Goal: Check status: Check status

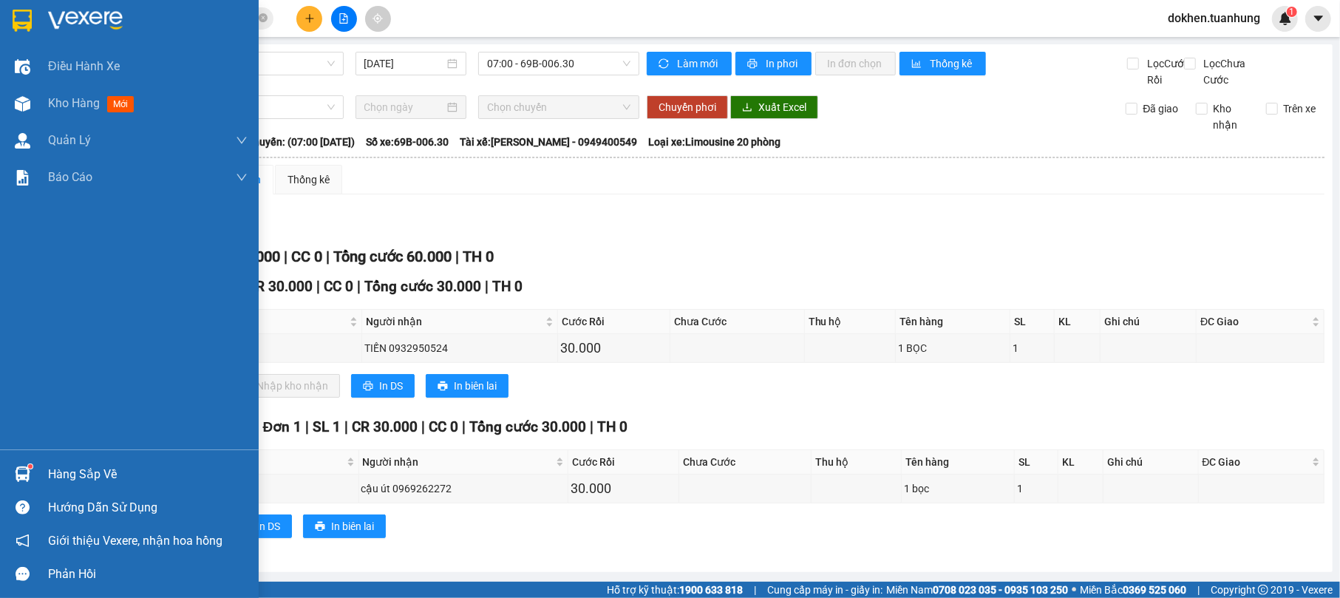
click at [132, 478] on div "Hàng sắp về" at bounding box center [148, 475] width 200 height 22
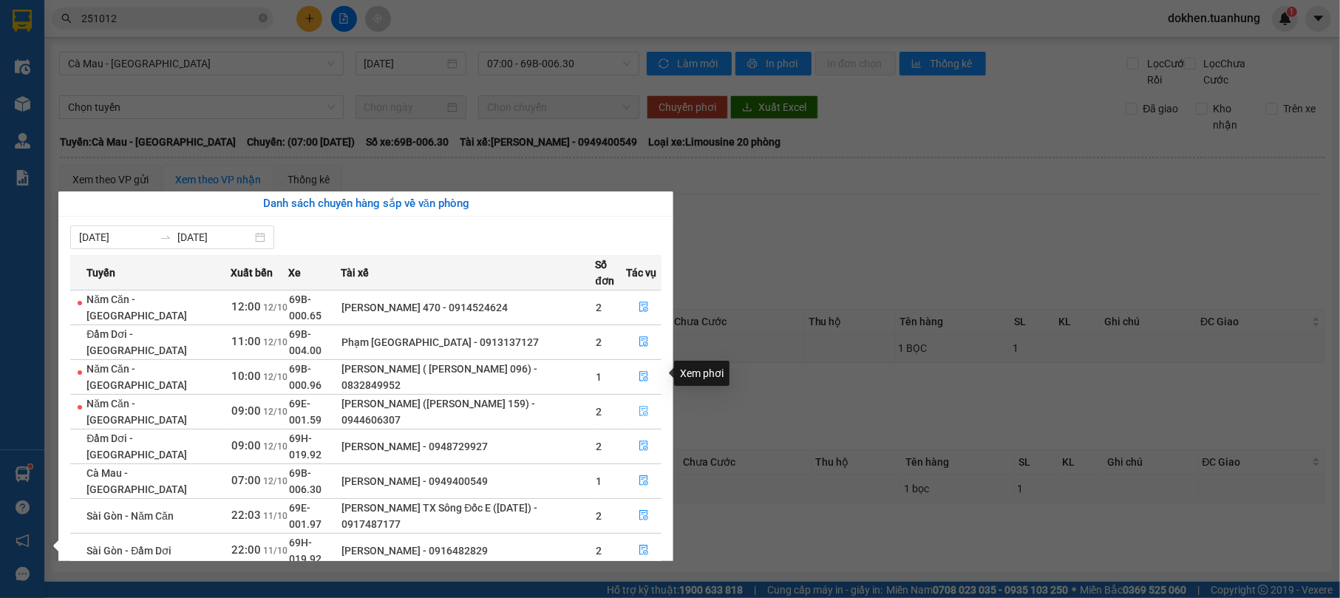
click at [642, 406] on icon "file-done" at bounding box center [644, 411] width 10 height 10
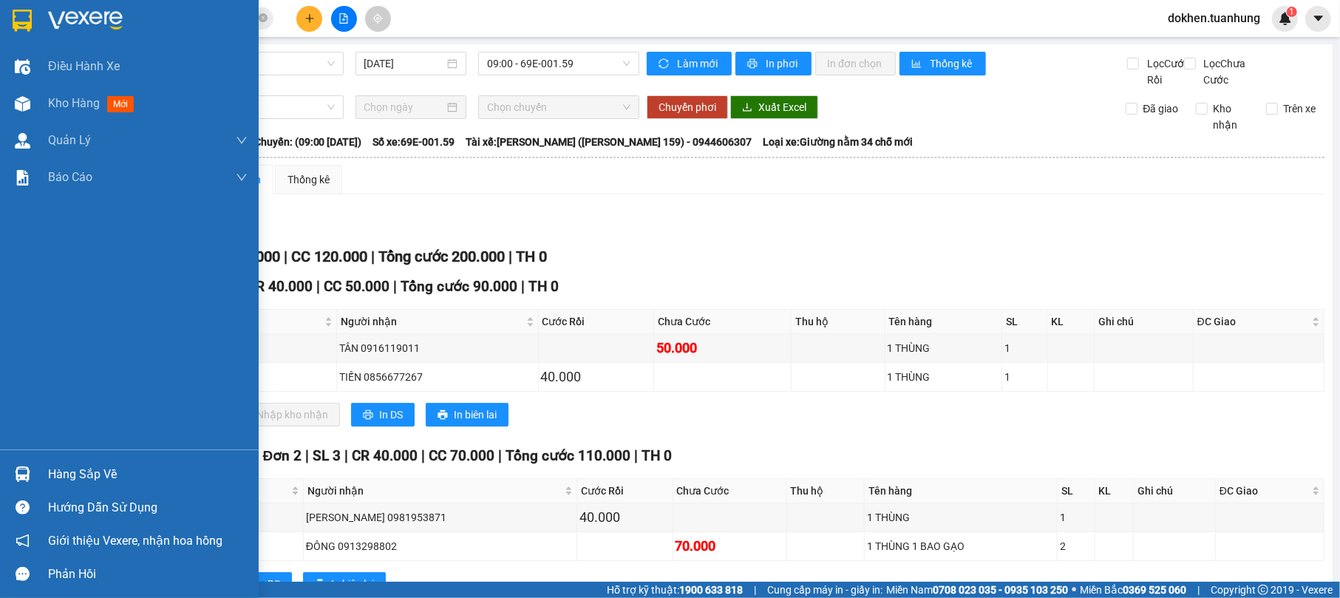
click at [64, 473] on div "Hàng sắp về" at bounding box center [148, 475] width 200 height 22
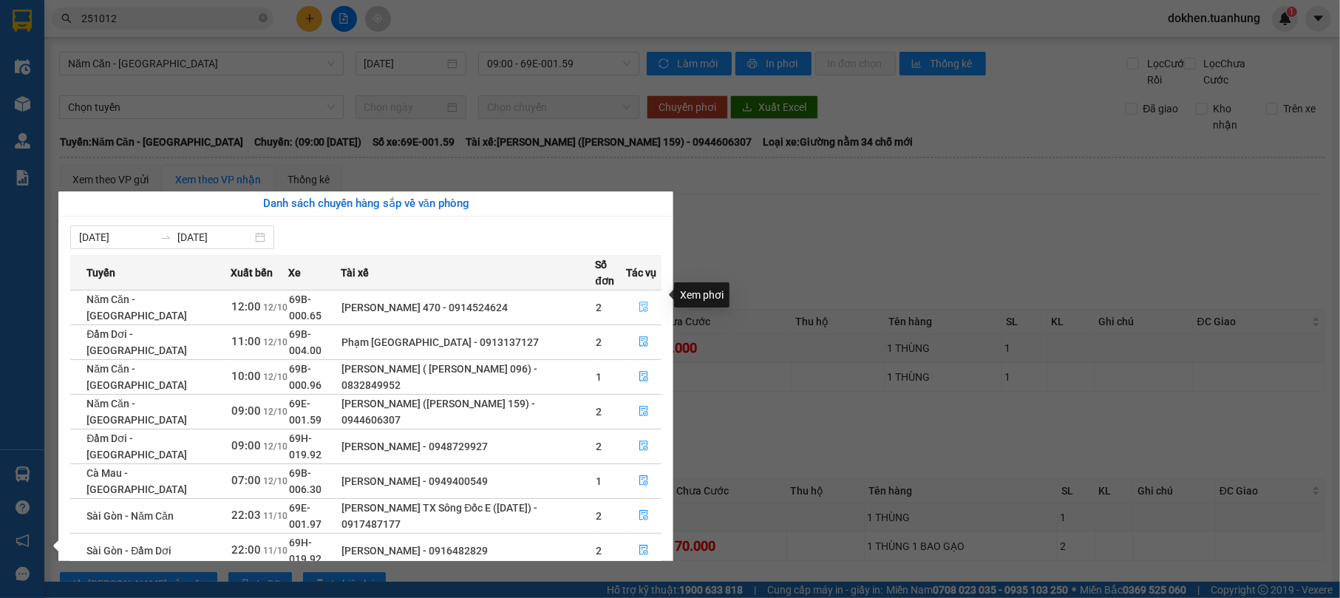
click at [642, 302] on icon "file-done" at bounding box center [644, 307] width 10 height 10
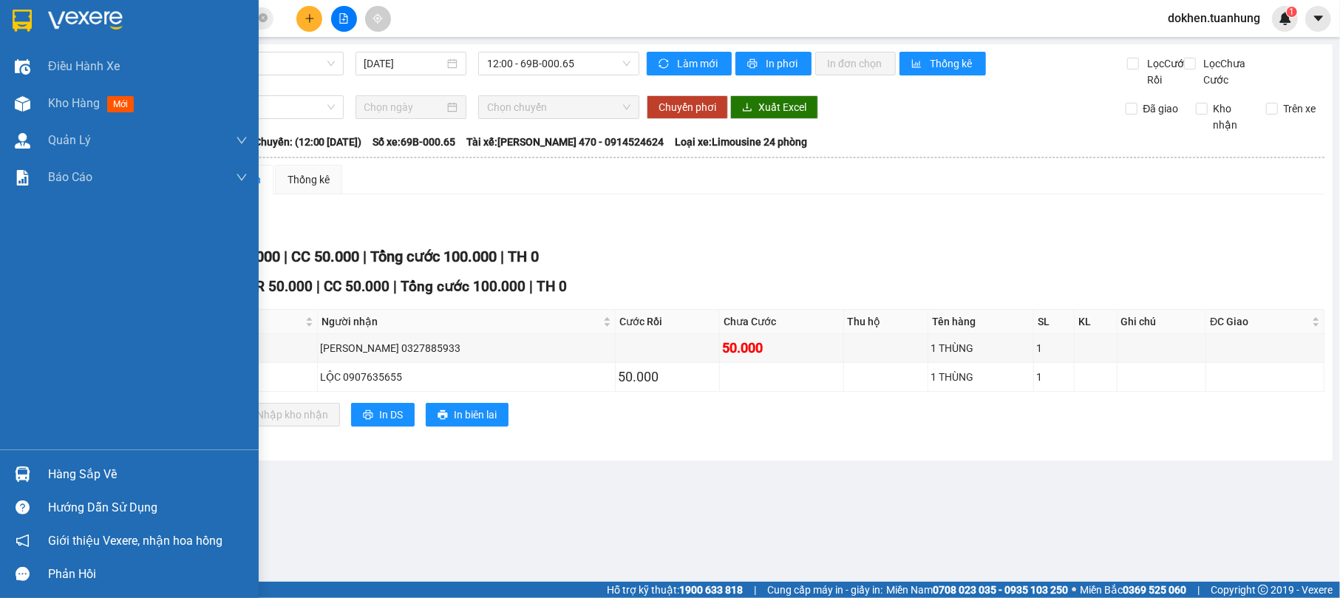
click at [57, 475] on div "Hàng sắp về" at bounding box center [148, 475] width 200 height 22
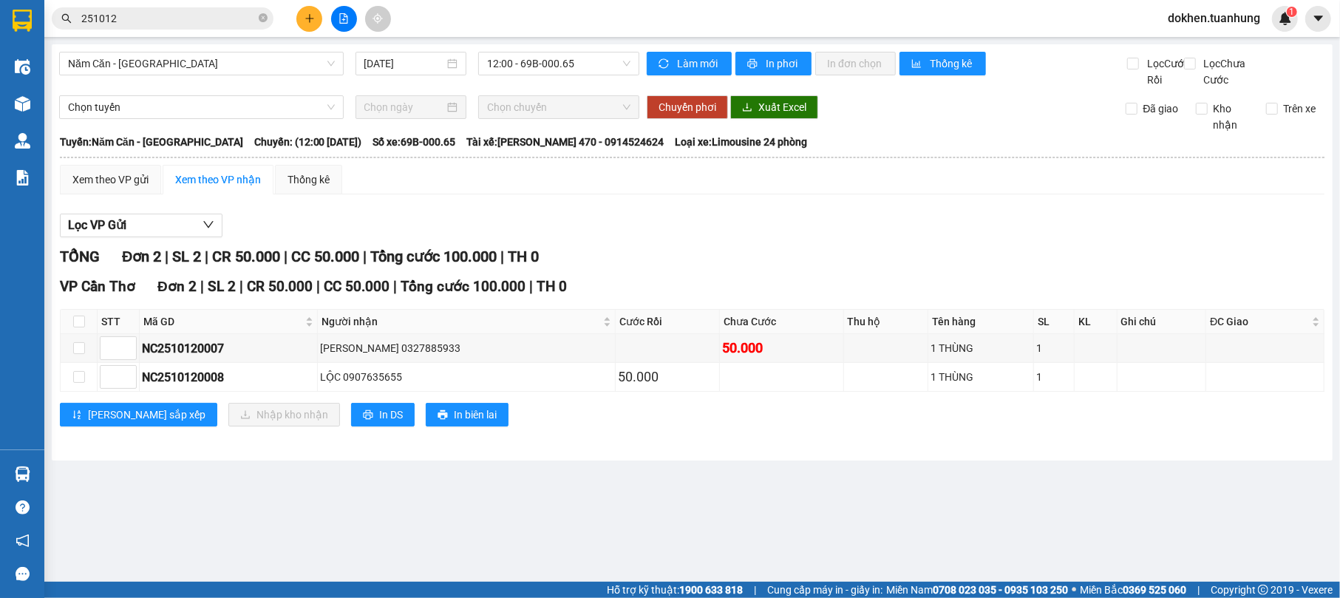
click at [859, 537] on section "Kết quả tìm kiếm ( 76 ) Bộ lọc Mã ĐH Trạng thái Món hàng Thu hộ Tổng cước Chưa …" at bounding box center [670, 299] width 1340 height 598
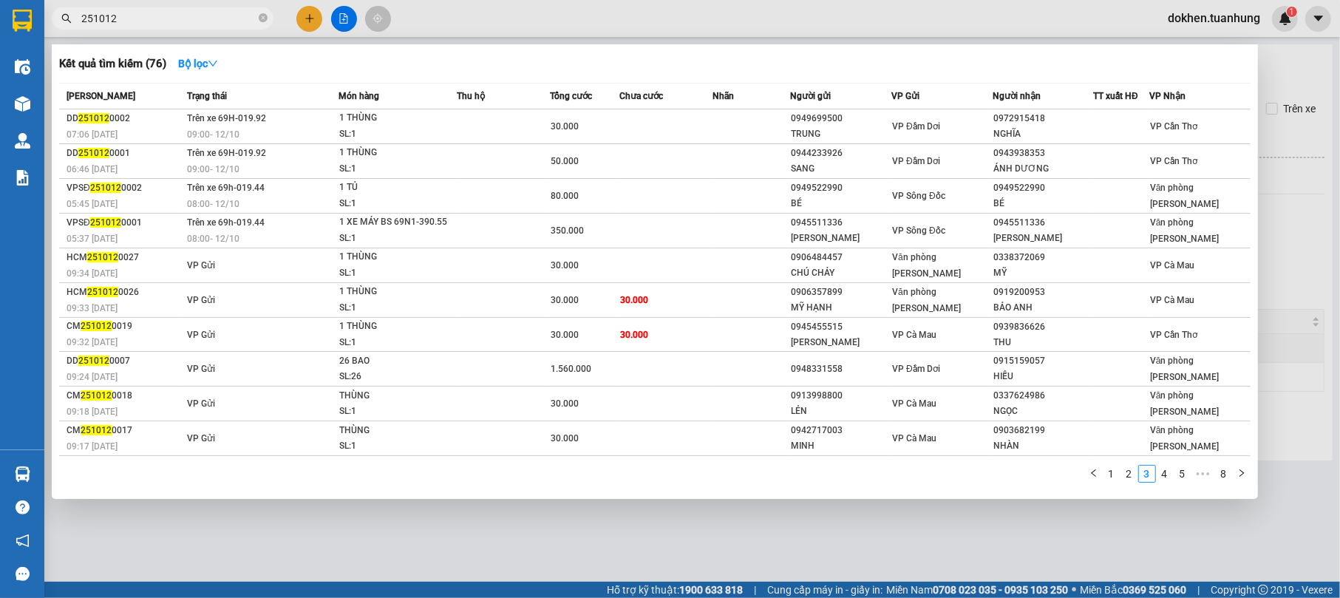
click at [179, 16] on input "251012" at bounding box center [168, 18] width 174 height 16
click at [1110, 475] on link "1" at bounding box center [1112, 474] width 16 height 16
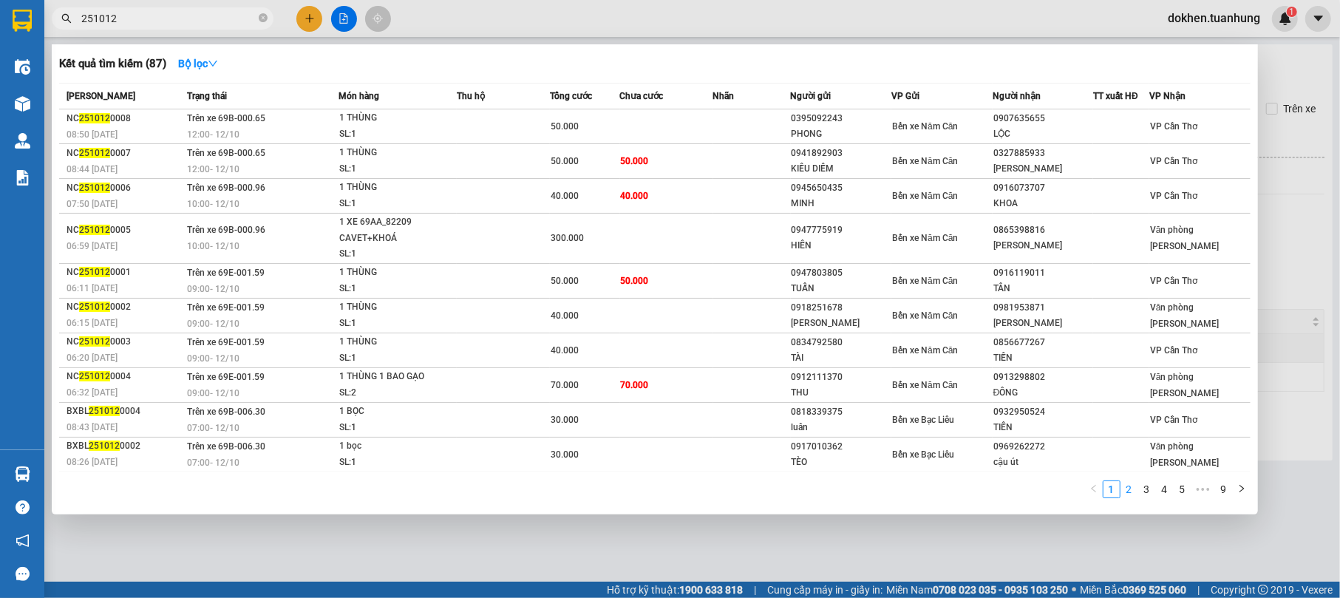
click at [1136, 489] on link "2" at bounding box center [1130, 489] width 16 height 16
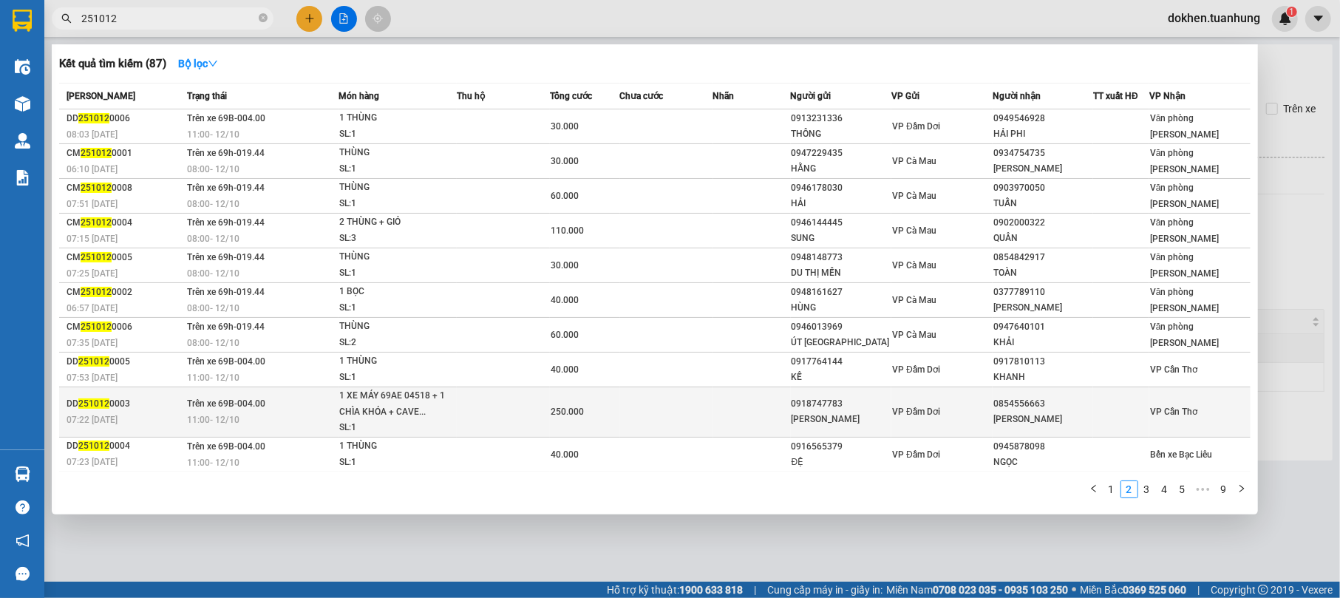
click at [1118, 412] on div at bounding box center [1121, 412] width 55 height 16
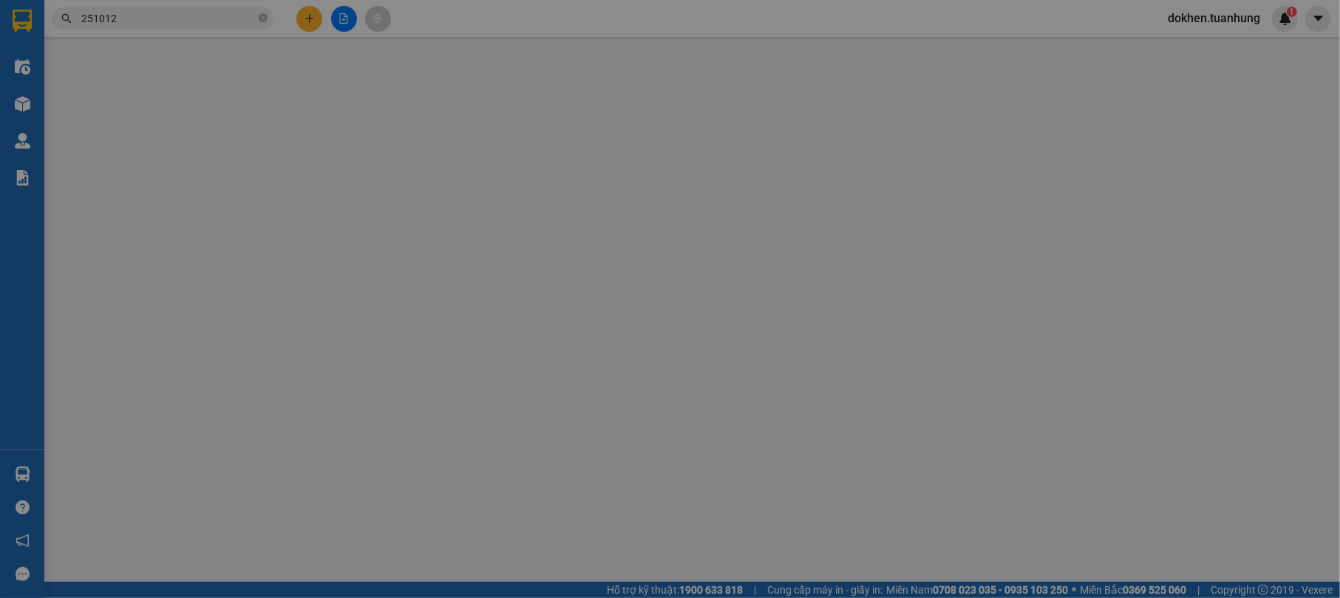
click at [1118, 412] on label "Hình thức thanh toán" at bounding box center [1132, 413] width 98 height 12
click at [1118, 428] on input "Hình thức thanh toán" at bounding box center [1179, 439] width 174 height 22
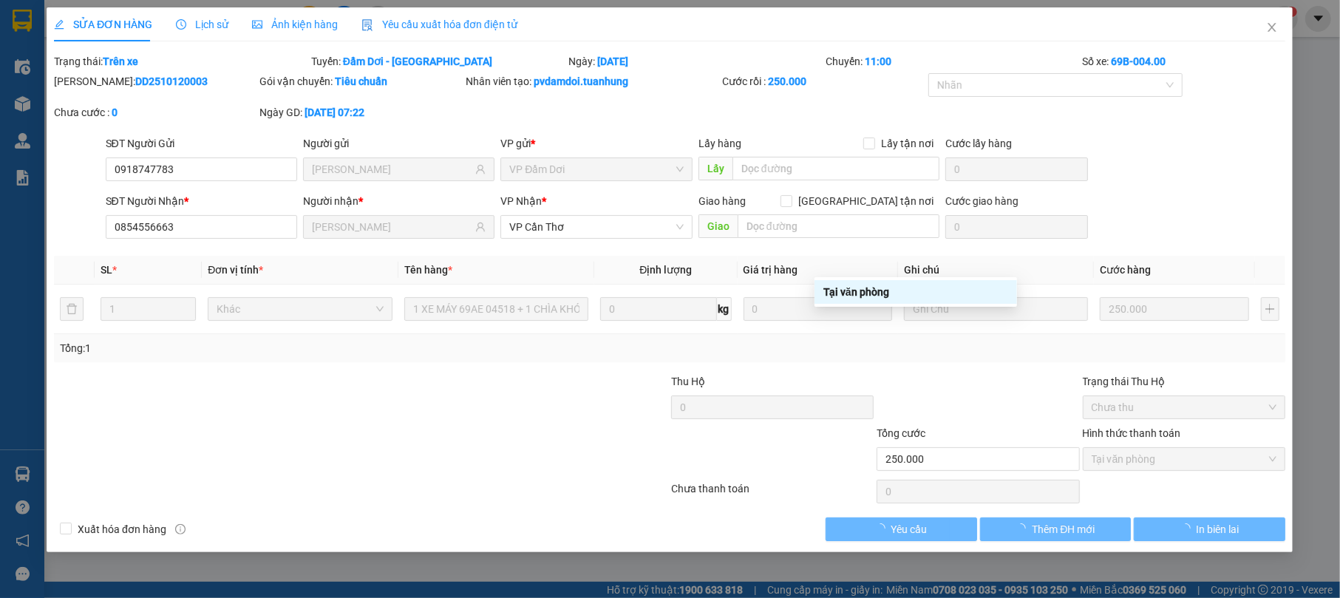
type input "0918747783"
type input "[PERSON_NAME]"
type input "0854556663"
type input "[PERSON_NAME]"
type input "250.000"
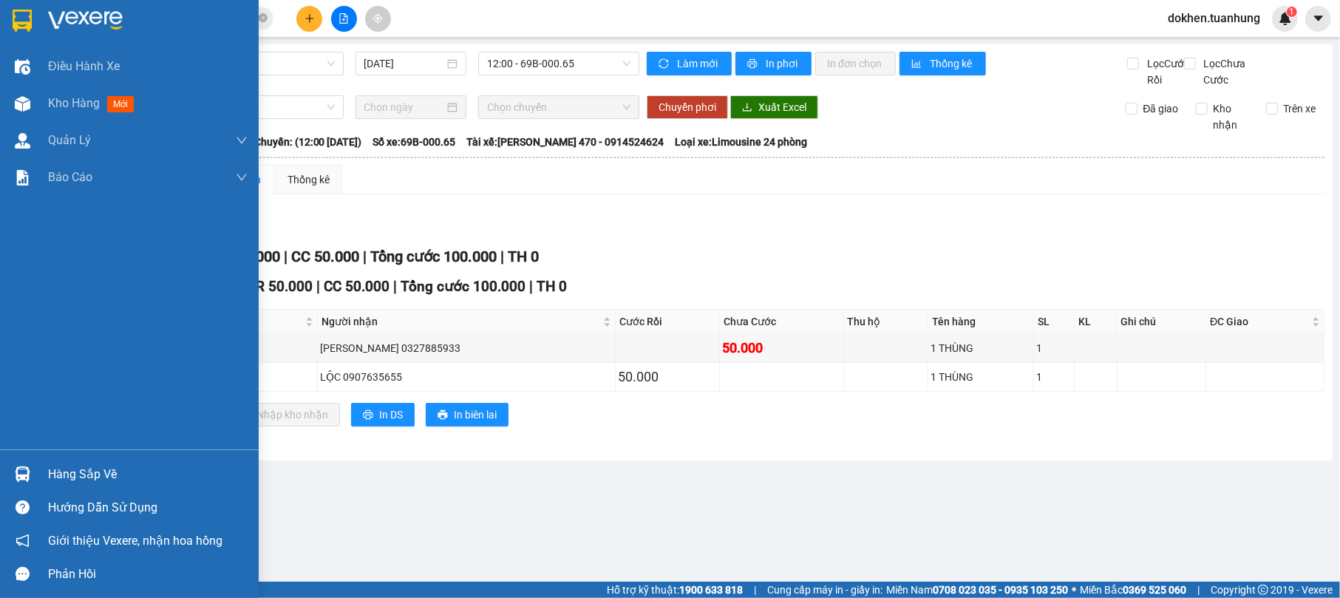
click at [53, 474] on div "Hàng sắp về" at bounding box center [148, 475] width 200 height 22
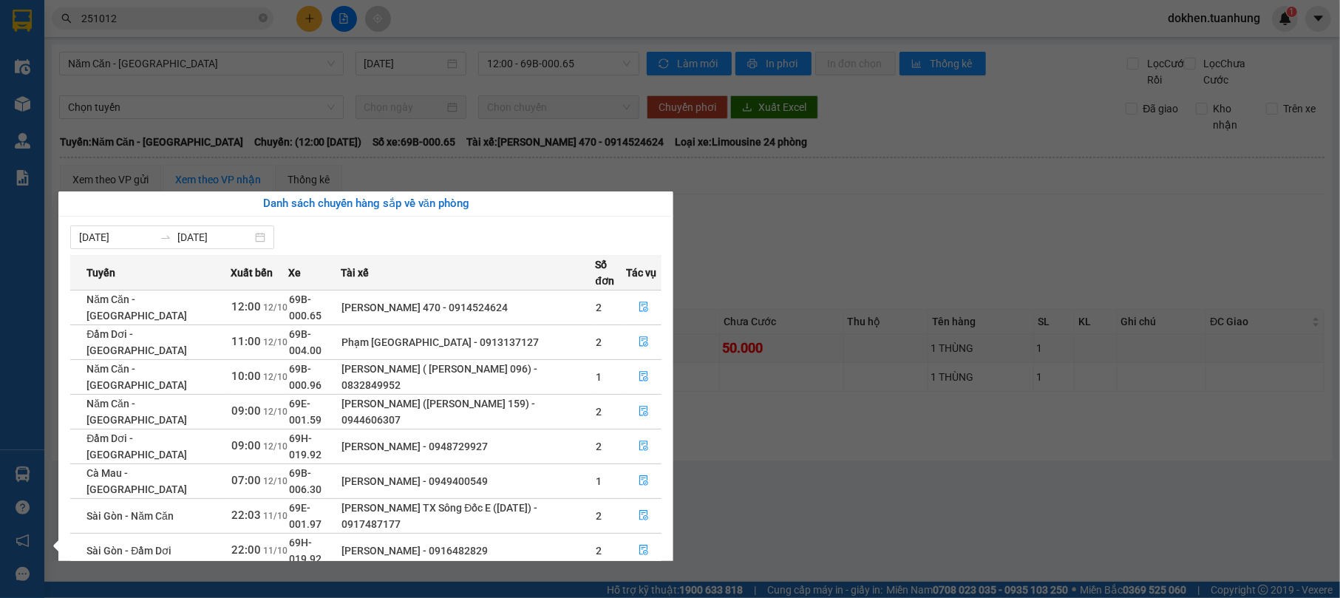
click at [787, 527] on section "Kết quả tìm kiếm ( 87 ) Bộ lọc Mã ĐH Trạng thái Món hàng Thu hộ Tổng cước Chưa …" at bounding box center [670, 299] width 1340 height 598
